Goal: Information Seeking & Learning: Learn about a topic

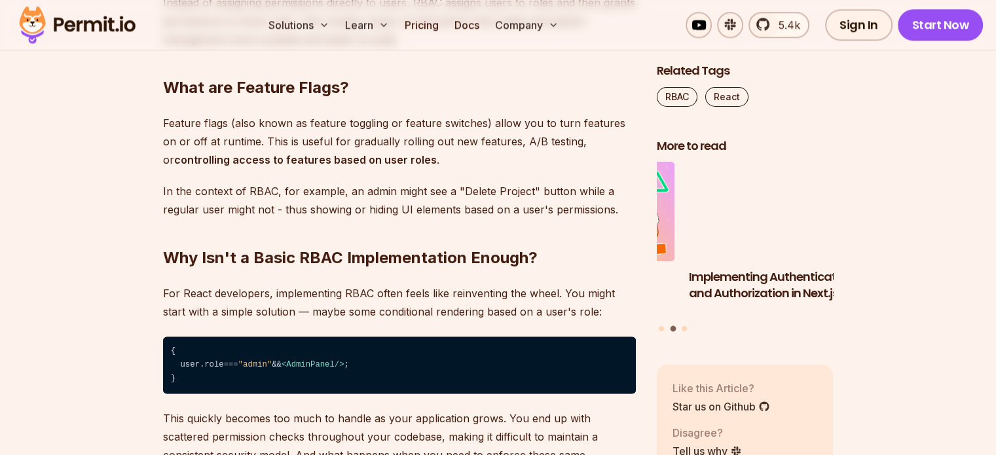
scroll to position [1532, 0]
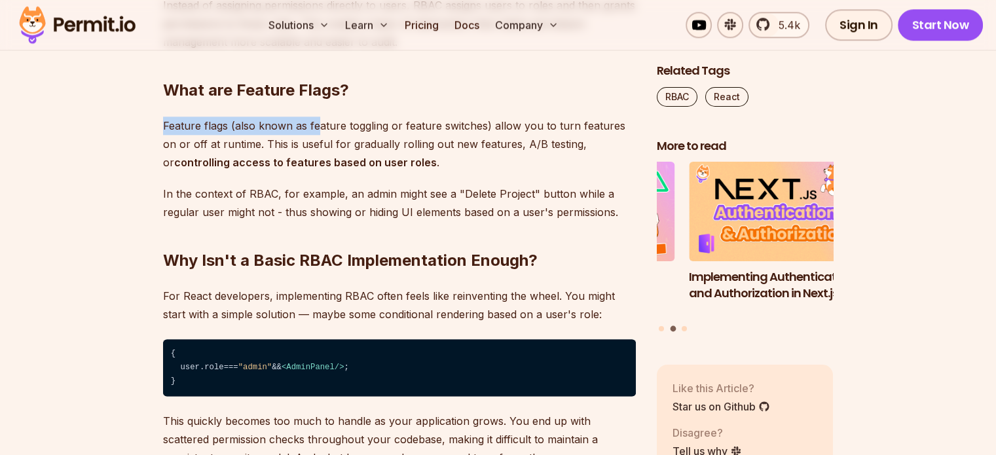
drag, startPoint x: 159, startPoint y: 128, endPoint x: 328, endPoint y: 134, distance: 169.0
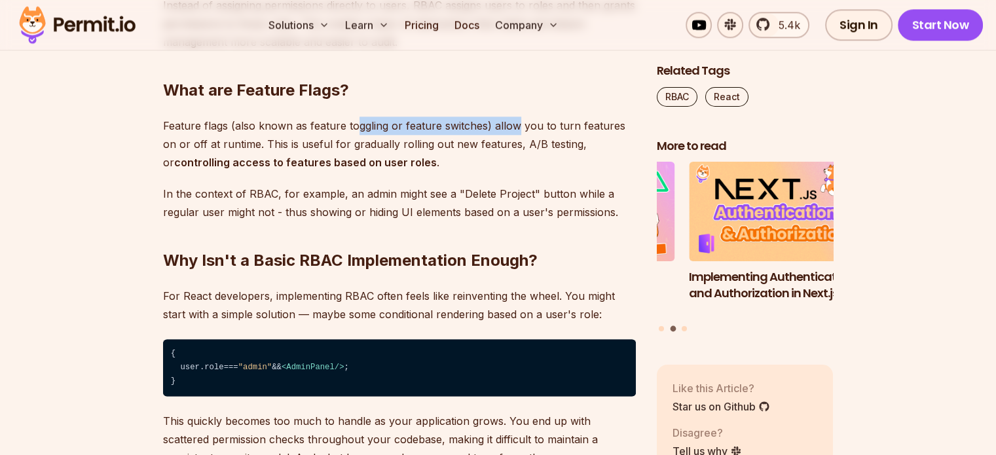
drag, startPoint x: 352, startPoint y: 132, endPoint x: 511, endPoint y: 126, distance: 159.8
click at [511, 126] on p "Feature flags (also known as feature toggling or feature switches) allow you to…" at bounding box center [399, 144] width 473 height 55
click at [563, 126] on p "Feature flags (also known as feature toggling or feature switches) allow you to…" at bounding box center [399, 144] width 473 height 55
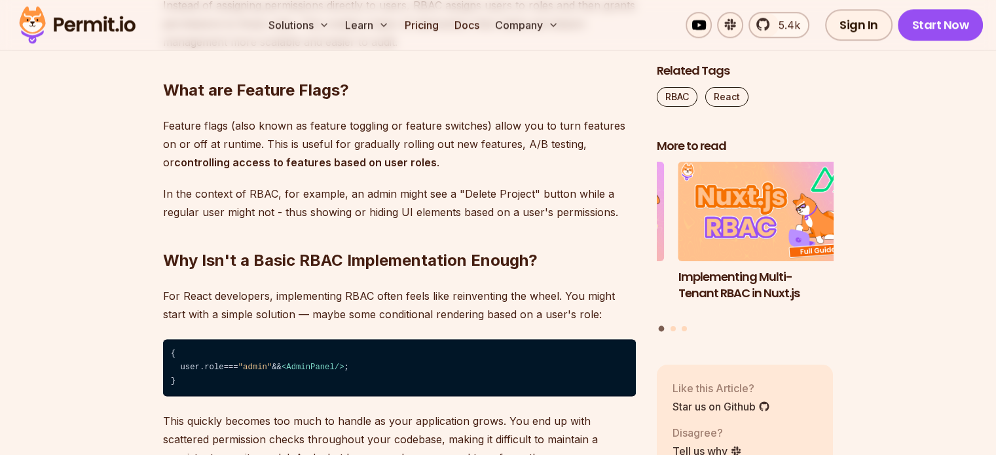
click at [435, 192] on p "In the context of RBAC, for example, an admin might see a "Delete Project" butt…" at bounding box center [399, 203] width 473 height 37
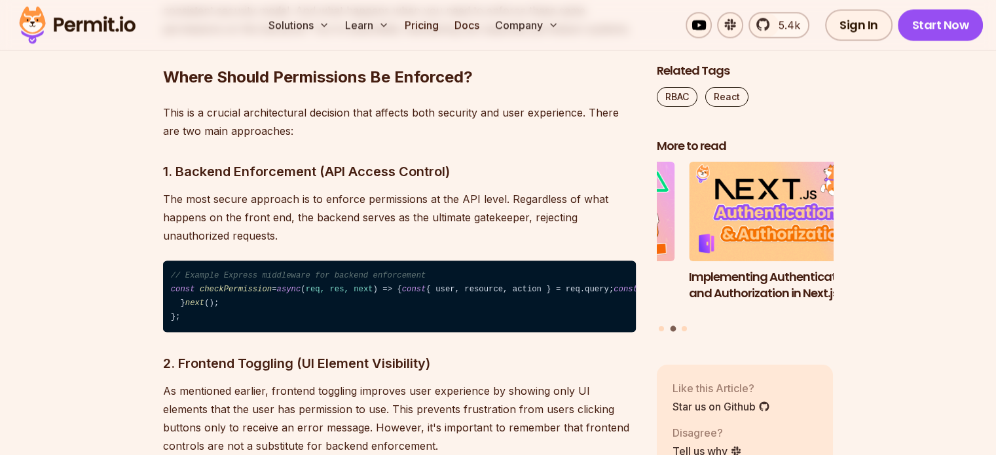
scroll to position [1985, 0]
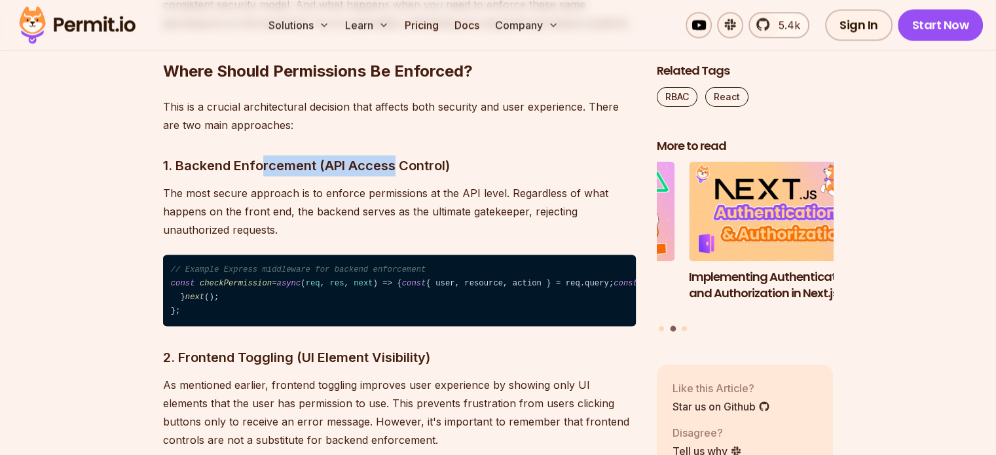
drag, startPoint x: 263, startPoint y: 162, endPoint x: 413, endPoint y: 158, distance: 150.0
click at [413, 158] on h3 "1. Backend Enforcement (API Access Control)" at bounding box center [399, 165] width 473 height 21
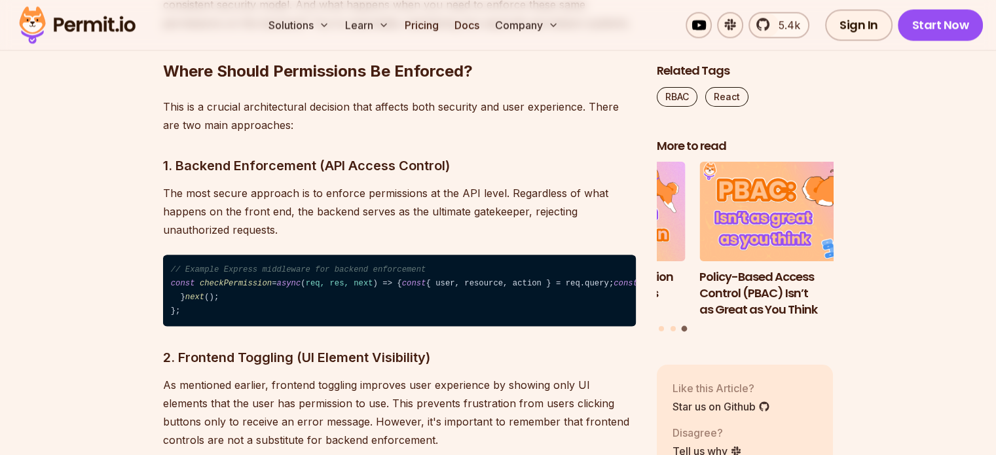
click at [459, 155] on h3 "1. Backend Enforcement (API Access Control)" at bounding box center [399, 165] width 473 height 21
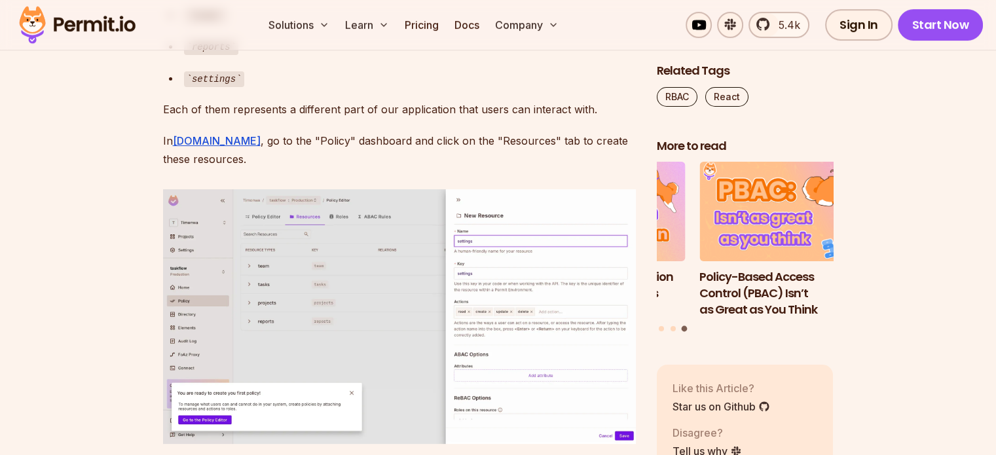
scroll to position [5310, 0]
drag, startPoint x: 221, startPoint y: 70, endPoint x: 398, endPoint y: 49, distance: 178.0
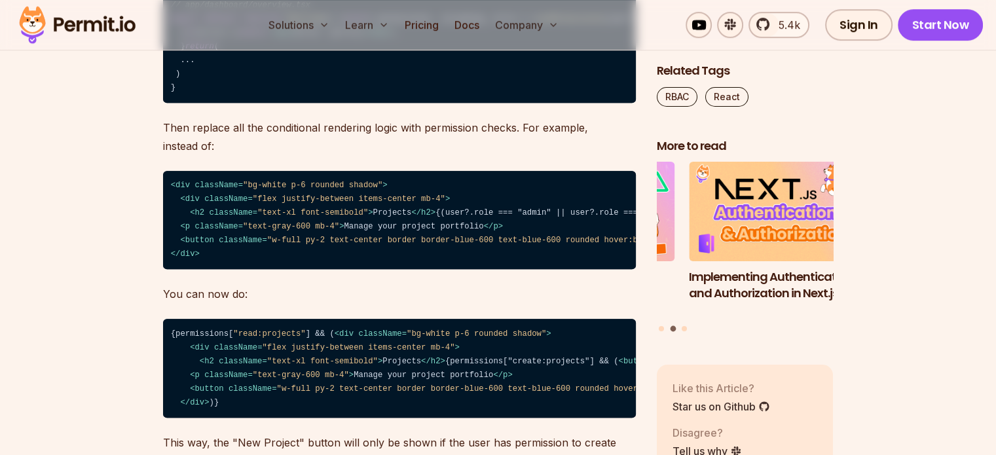
scroll to position [10688, 0]
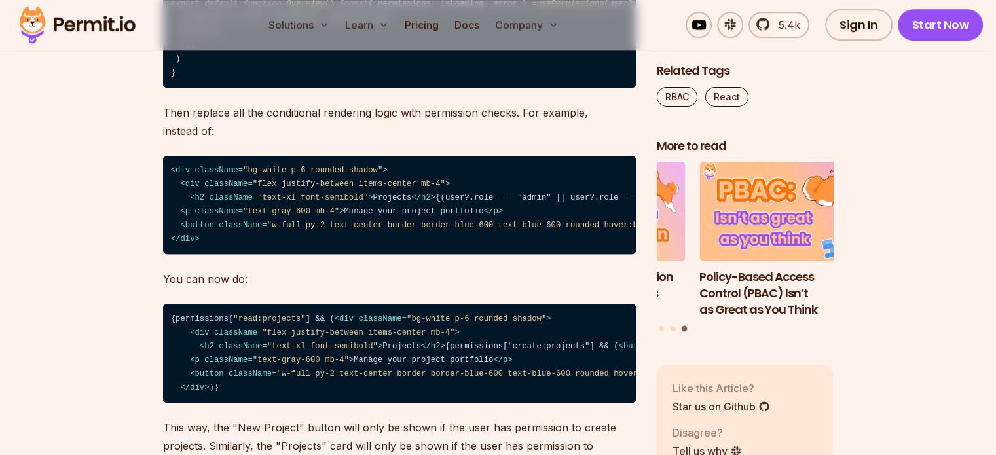
scroll to position [10701, 0]
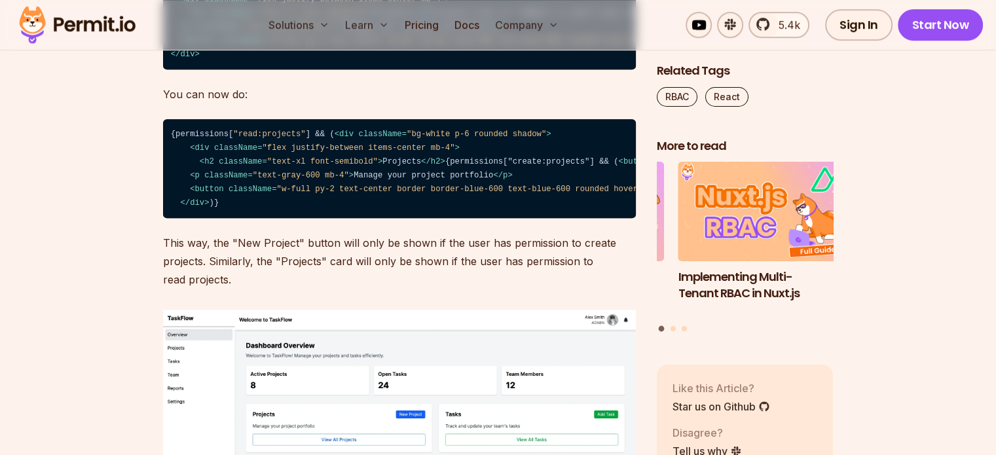
scroll to position [10889, 0]
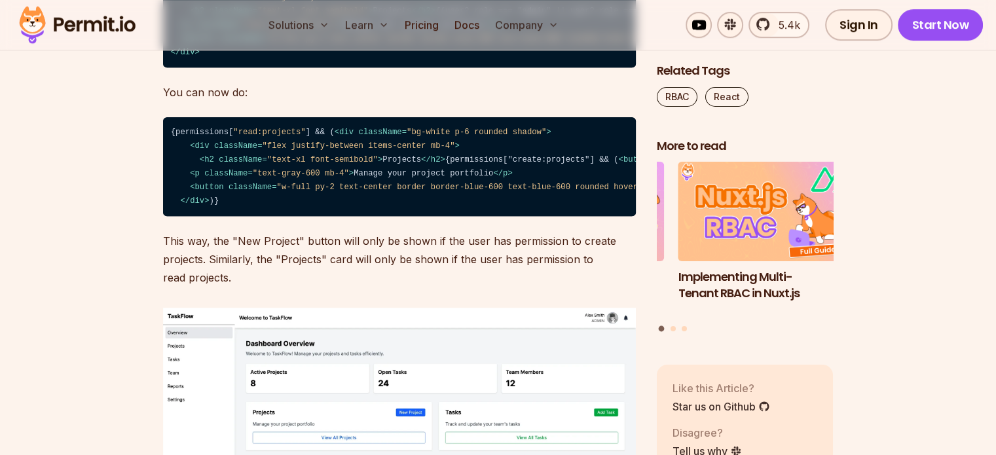
drag, startPoint x: 391, startPoint y: 211, endPoint x: 164, endPoint y: 199, distance: 227.5
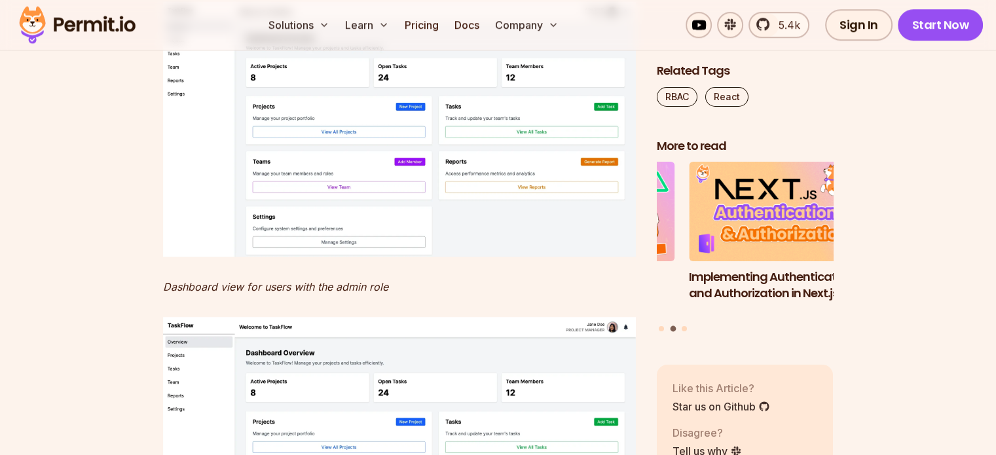
scroll to position [11193, 0]
drag, startPoint x: 386, startPoint y: 84, endPoint x: 203, endPoint y: 81, distance: 183.3
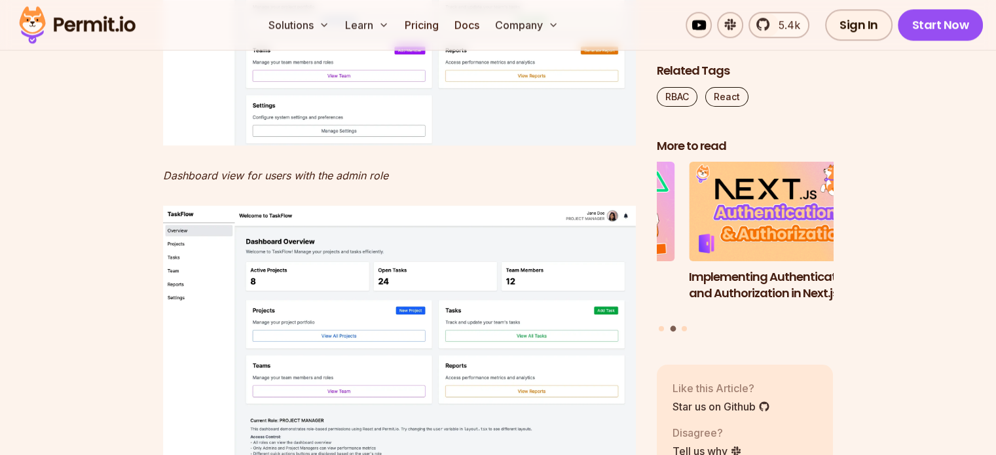
scroll to position [11306, 0]
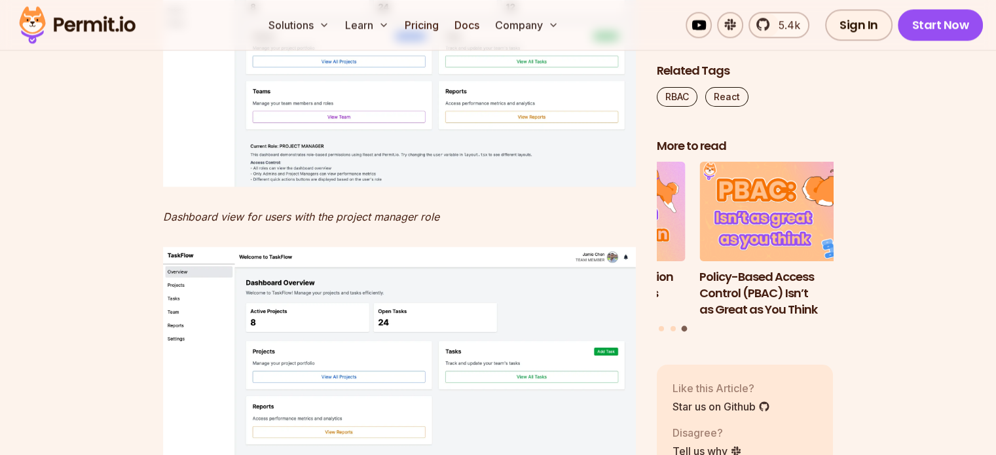
scroll to position [11581, 0]
drag, startPoint x: 257, startPoint y: 173, endPoint x: 382, endPoint y: 188, distance: 126.6
drag, startPoint x: 409, startPoint y: 188, endPoint x: 495, endPoint y: 179, distance: 86.2
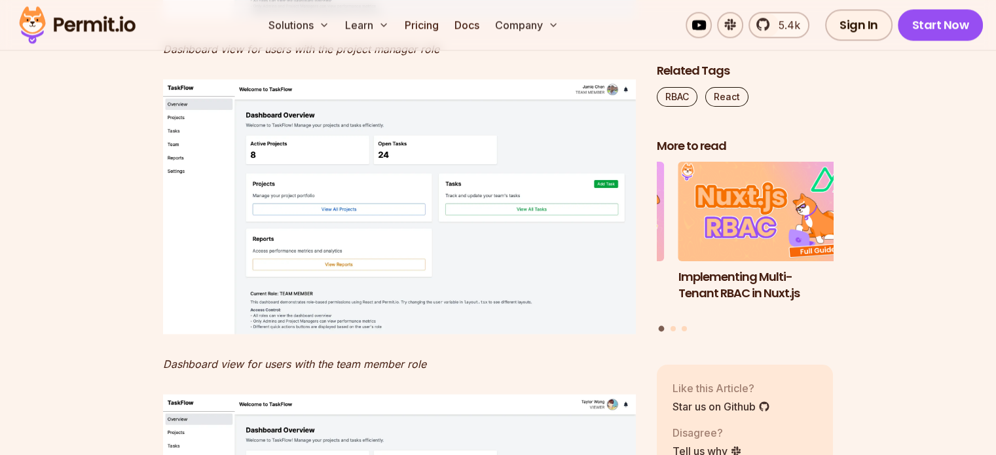
scroll to position [11748, 0]
drag, startPoint x: 428, startPoint y: 185, endPoint x: 123, endPoint y: 175, distance: 305.2
drag, startPoint x: 147, startPoint y: 217, endPoint x: 334, endPoint y: 244, distance: 189.8
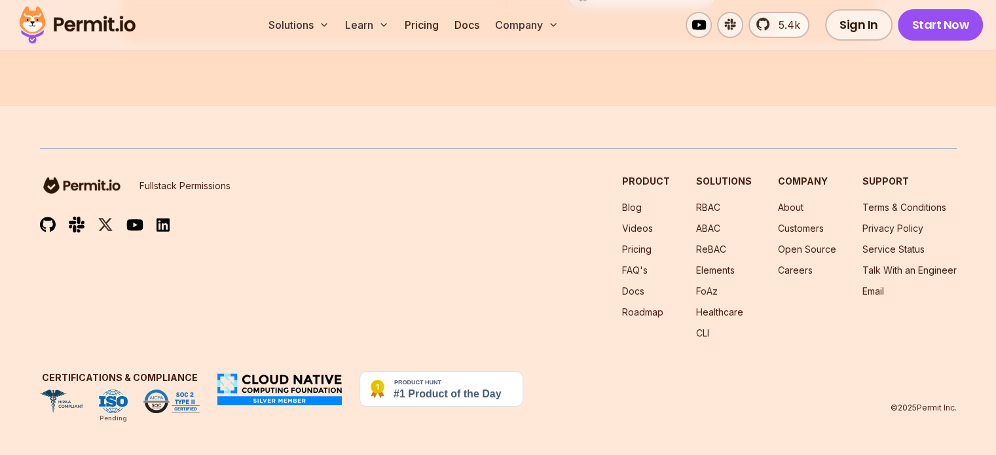
scroll to position [16084, 0]
